Goal: Check status: Check status

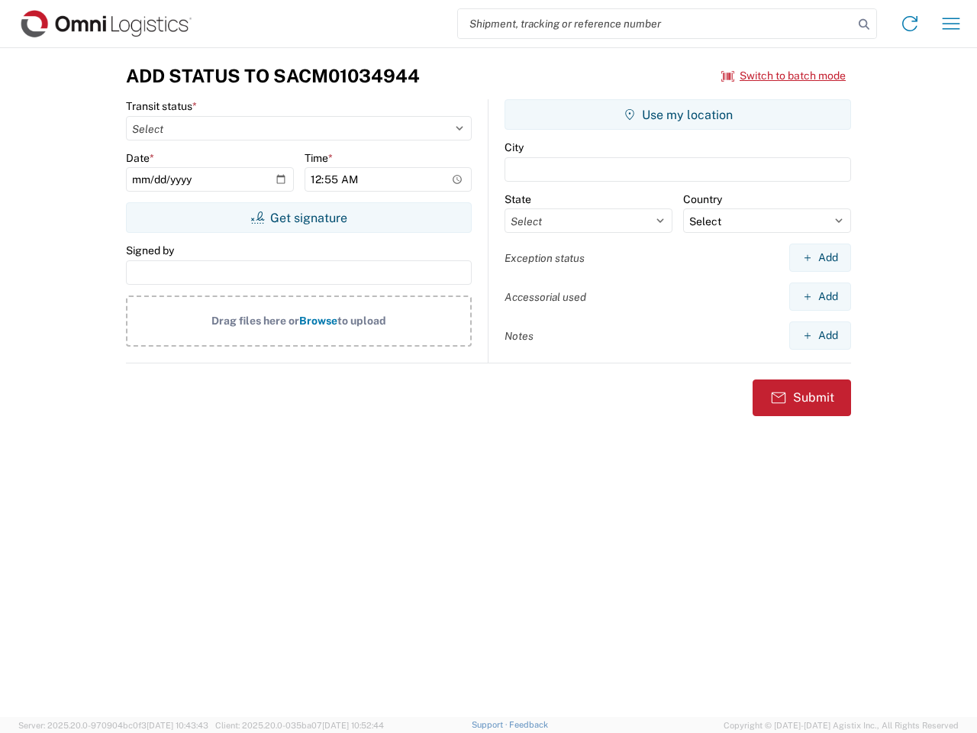
click at [655, 24] on input "search" at bounding box center [655, 23] width 395 height 29
click at [864, 24] on icon at bounding box center [863, 24] width 21 height 21
click at [910, 24] on icon at bounding box center [909, 23] width 24 height 24
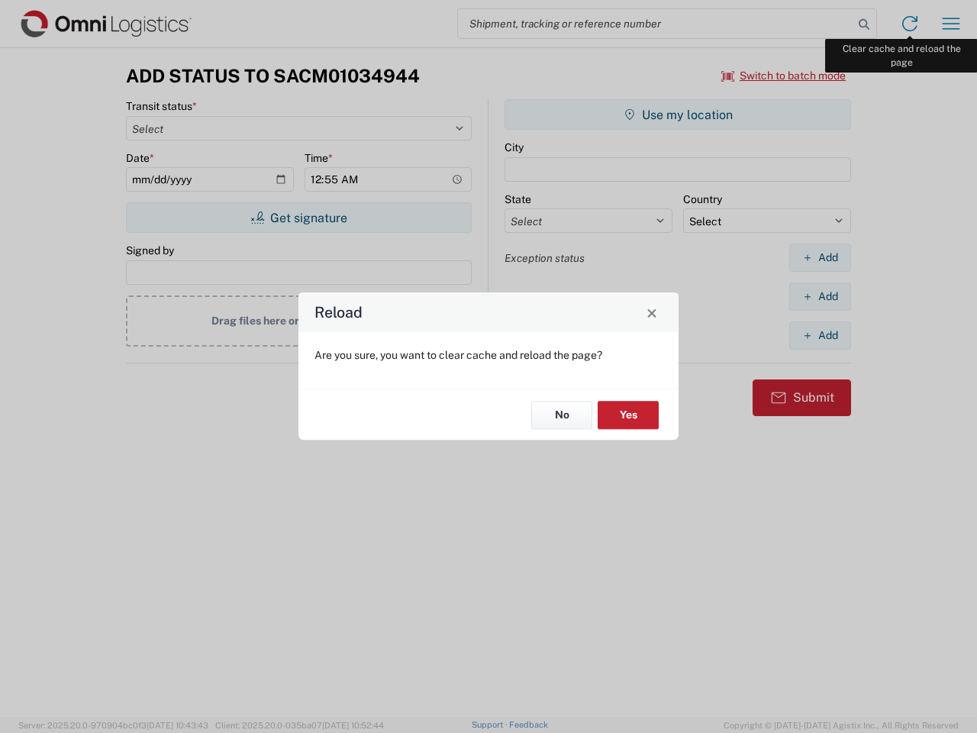
click at [951, 24] on div "Reload Are you sure, you want to clear cache and reload the page? No Yes" at bounding box center [488, 366] width 977 height 733
click at [784, 76] on div "Reload Are you sure, you want to clear cache and reload the page? No Yes" at bounding box center [488, 366] width 977 height 733
click at [298, 217] on div "Reload Are you sure, you want to clear cache and reload the page? No Yes" at bounding box center [488, 366] width 977 height 733
click at [678, 114] on div "Reload Are you sure, you want to clear cache and reload the page? No Yes" at bounding box center [488, 366] width 977 height 733
click at [820, 257] on div "Reload Are you sure, you want to clear cache and reload the page? No Yes" at bounding box center [488, 366] width 977 height 733
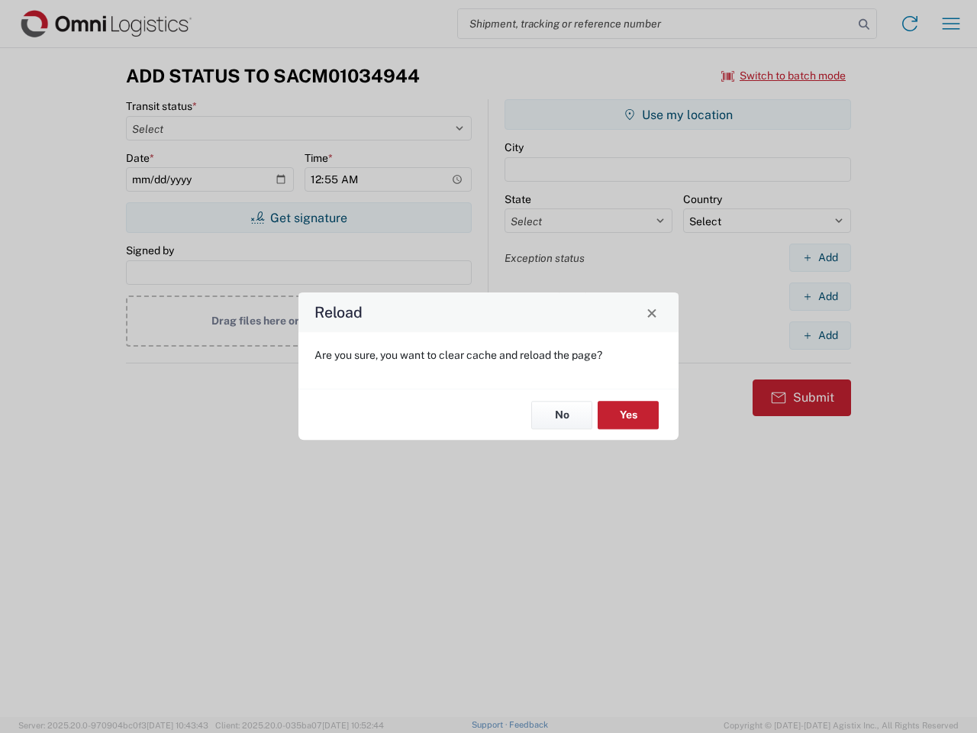
click at [820, 296] on div "Reload Are you sure, you want to clear cache and reload the page? No Yes" at bounding box center [488, 366] width 977 height 733
click at [820, 335] on div "Reload Are you sure, you want to clear cache and reload the page? No Yes" at bounding box center [488, 366] width 977 height 733
